Goal: Task Accomplishment & Management: Manage account settings

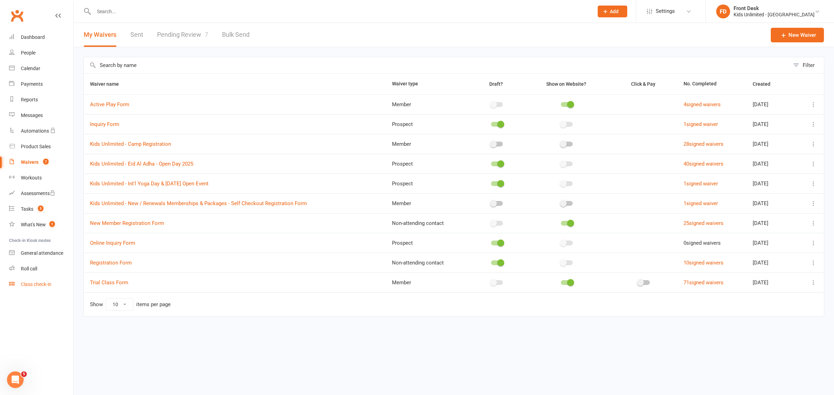
drag, startPoint x: 0, startPoint y: 0, endPoint x: 35, endPoint y: 286, distance: 288.0
click at [35, 286] on div "Class check-in" at bounding box center [36, 285] width 31 height 6
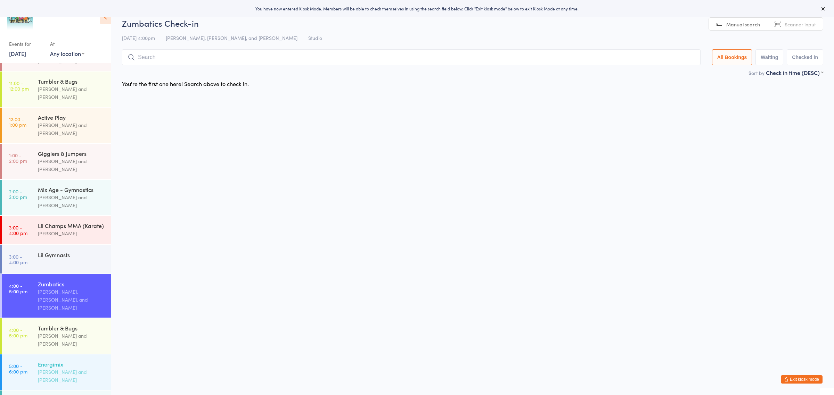
scroll to position [43, 0]
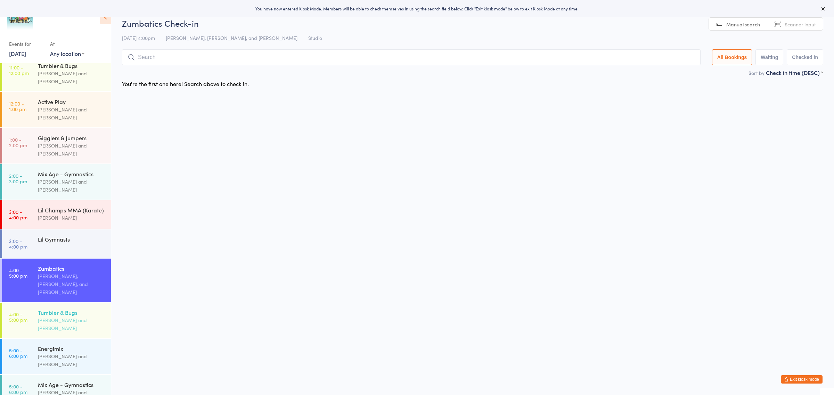
click at [46, 309] on div "Tumbler & Bugs" at bounding box center [71, 313] width 67 height 8
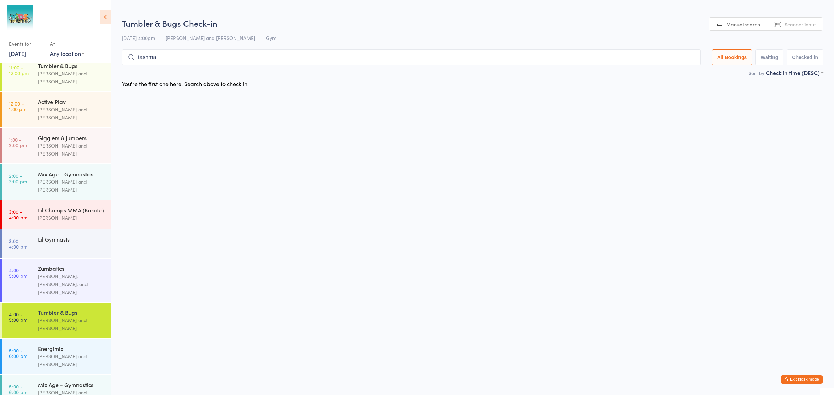
type input "tashman"
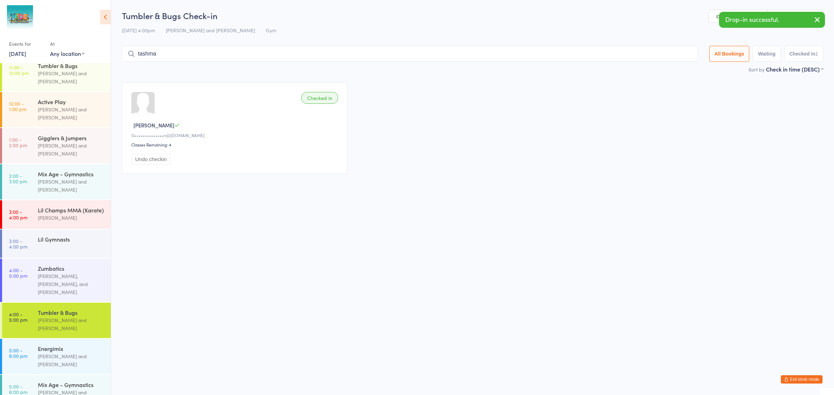
type input "tashman"
type input "niki"
type input "ariel"
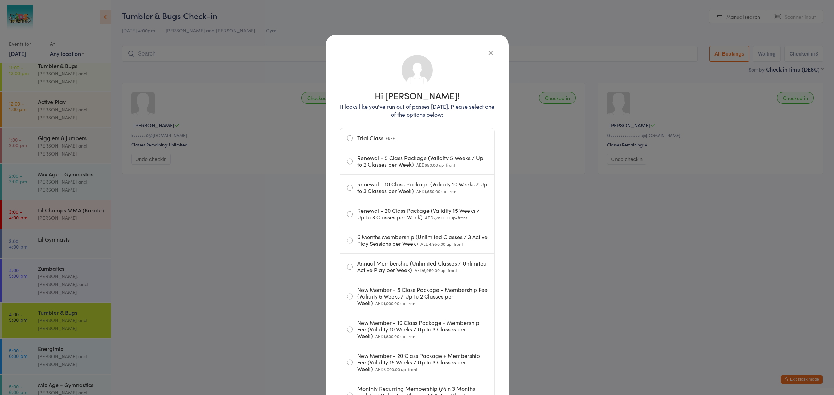
click at [487, 51] on icon "button" at bounding box center [491, 53] width 8 height 8
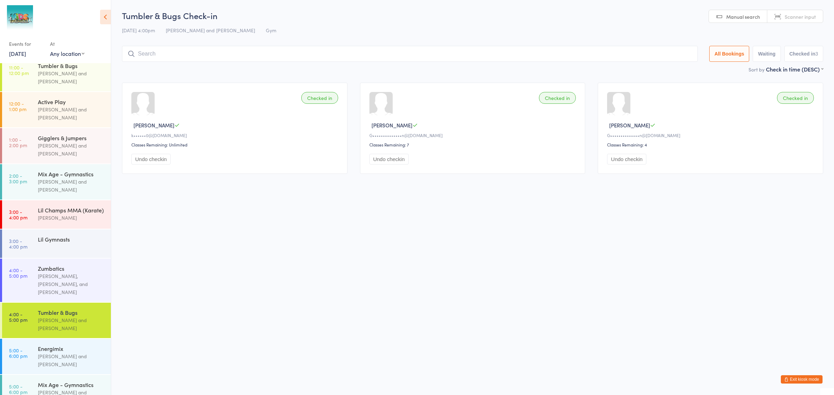
click at [793, 379] on button "Exit kiosk mode" at bounding box center [802, 380] width 42 height 8
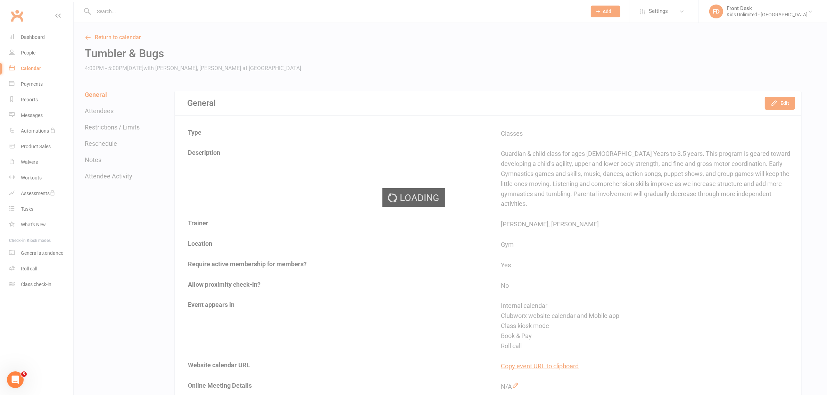
click at [147, 11] on div "Loading" at bounding box center [413, 197] width 827 height 395
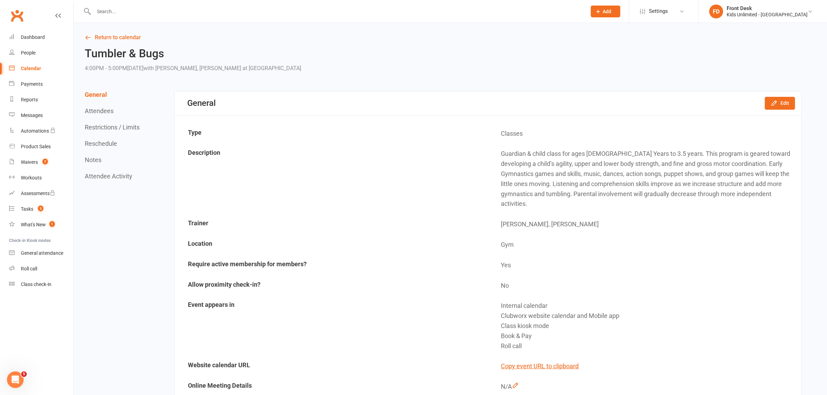
click at [147, 11] on input "text" at bounding box center [337, 12] width 490 height 10
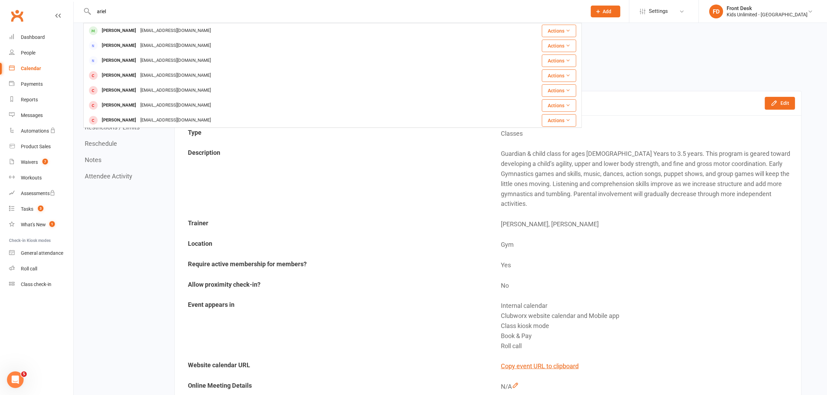
type input "ariel"
click at [141, 30] on div "[EMAIL_ADDRESS][DOMAIN_NAME]" at bounding box center [175, 31] width 75 height 10
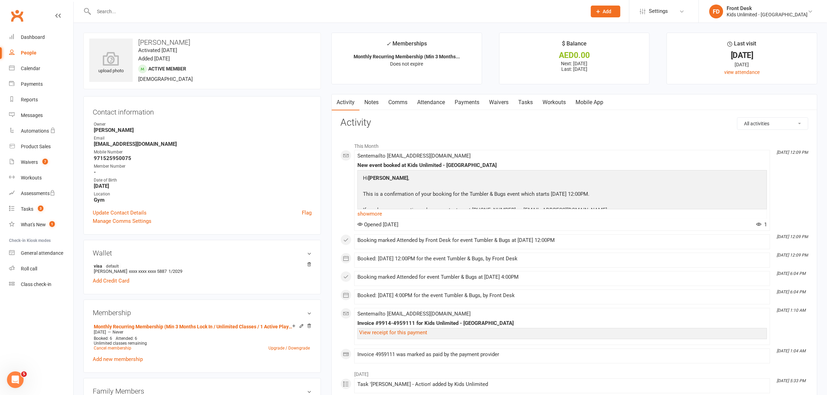
scroll to position [43, 0]
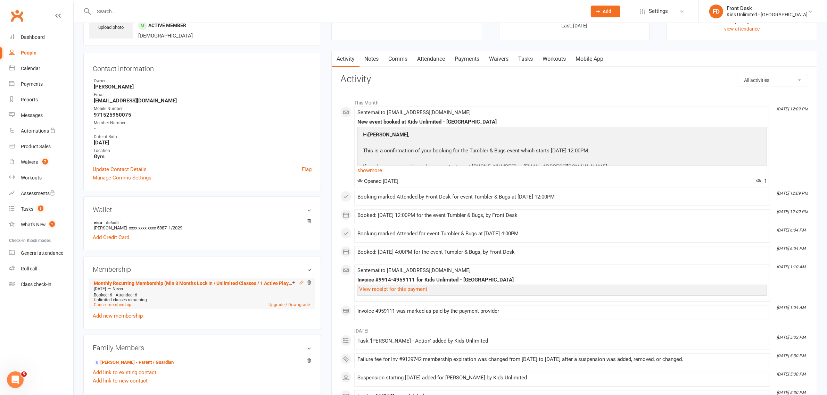
click at [302, 284] on icon at bounding box center [301, 282] width 5 height 5
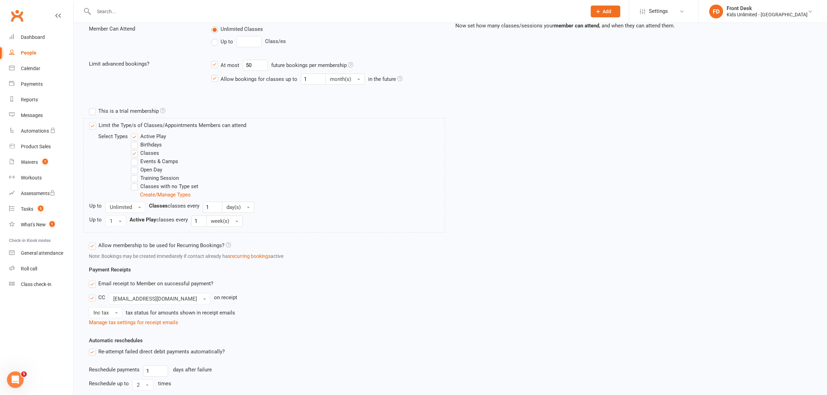
scroll to position [174, 0]
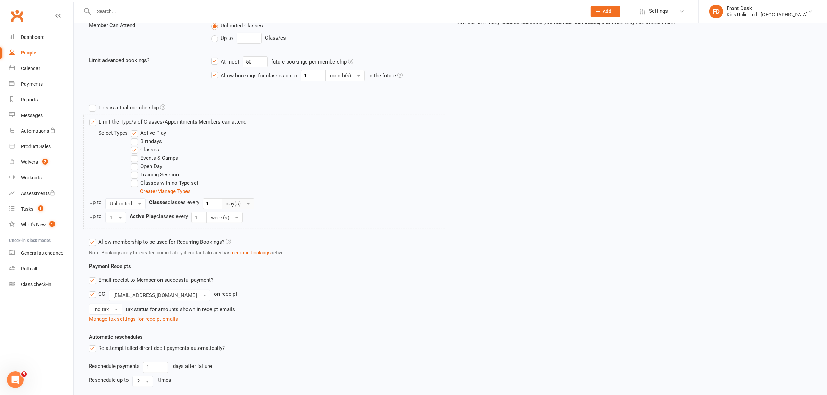
click at [244, 205] on button "day(s)" at bounding box center [238, 203] width 32 height 11
click at [244, 242] on link "month(s)" at bounding box center [256, 247] width 69 height 14
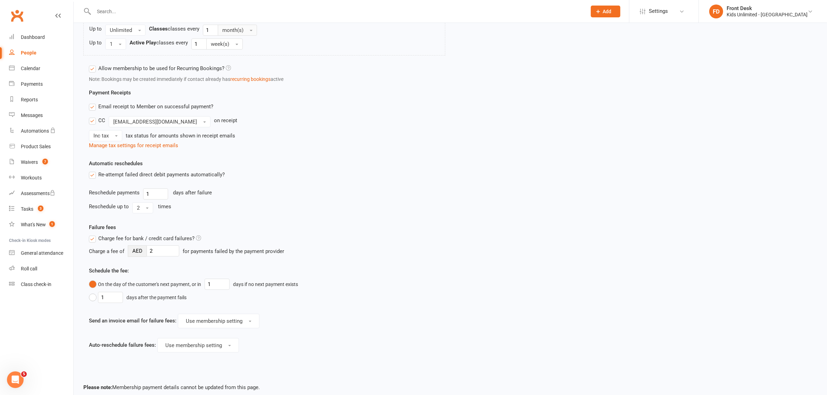
scroll to position [385, 0]
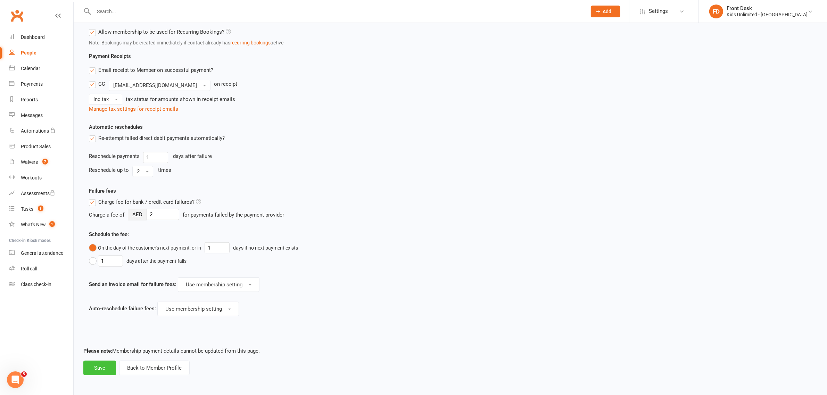
click at [95, 367] on button "Save" at bounding box center [99, 368] width 33 height 15
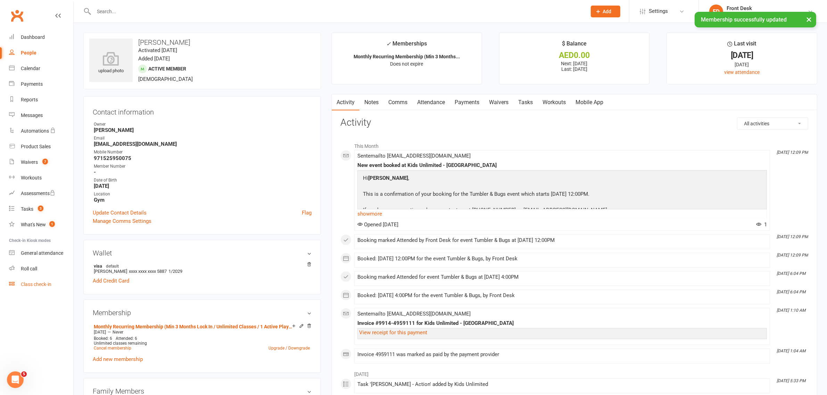
click at [39, 281] on link "Class check-in" at bounding box center [41, 285] width 64 height 16
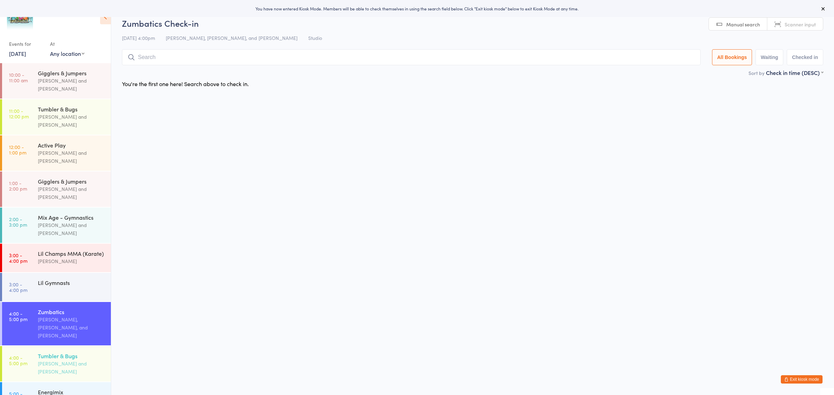
click at [61, 352] on div "Tumbler & Bugs" at bounding box center [71, 356] width 67 height 8
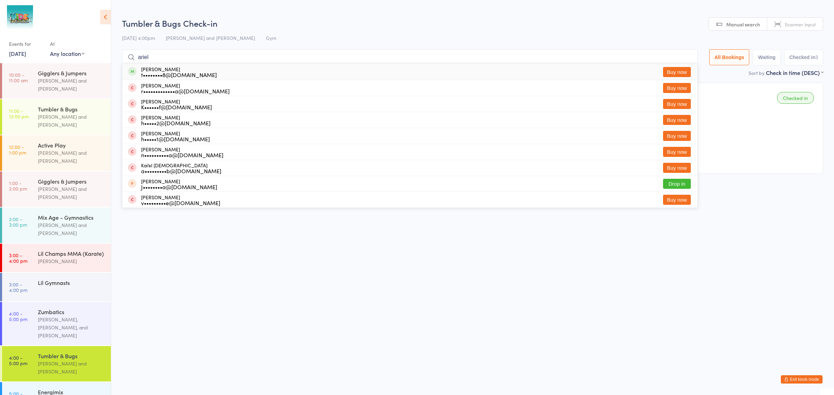
type input "ariel"
click at [155, 73] on div "t••••••••8@yahoo.com" at bounding box center [179, 75] width 76 height 6
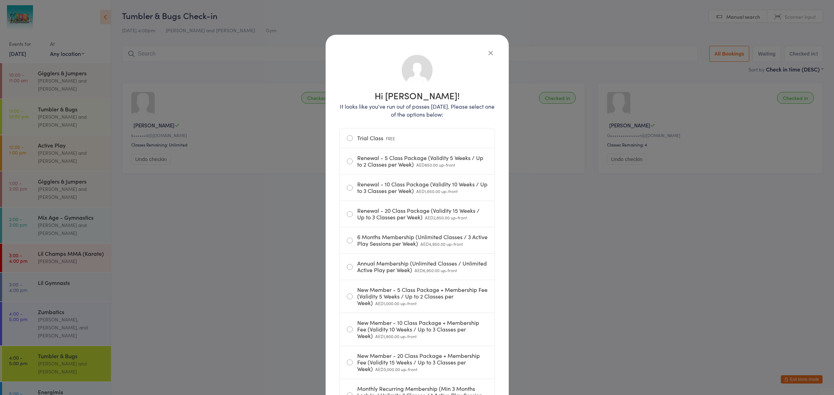
click at [487, 52] on icon "button" at bounding box center [491, 53] width 8 height 8
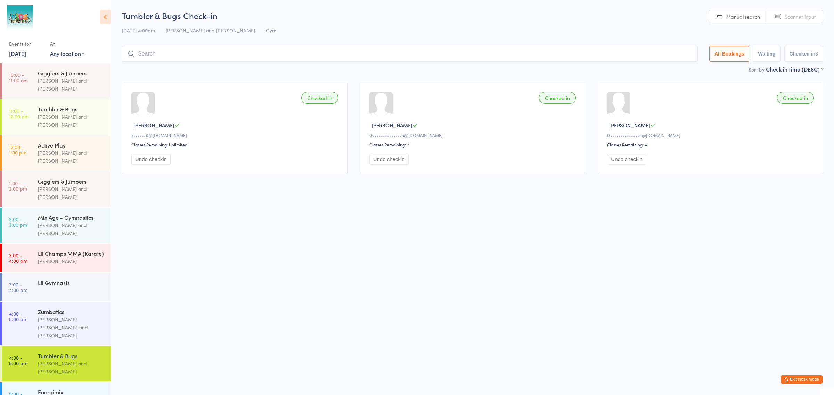
click at [453, 266] on html "You have now entered Kiosk Mode. Members will be able to check themselves in us…" at bounding box center [417, 197] width 834 height 395
